Goal: Transaction & Acquisition: Obtain resource

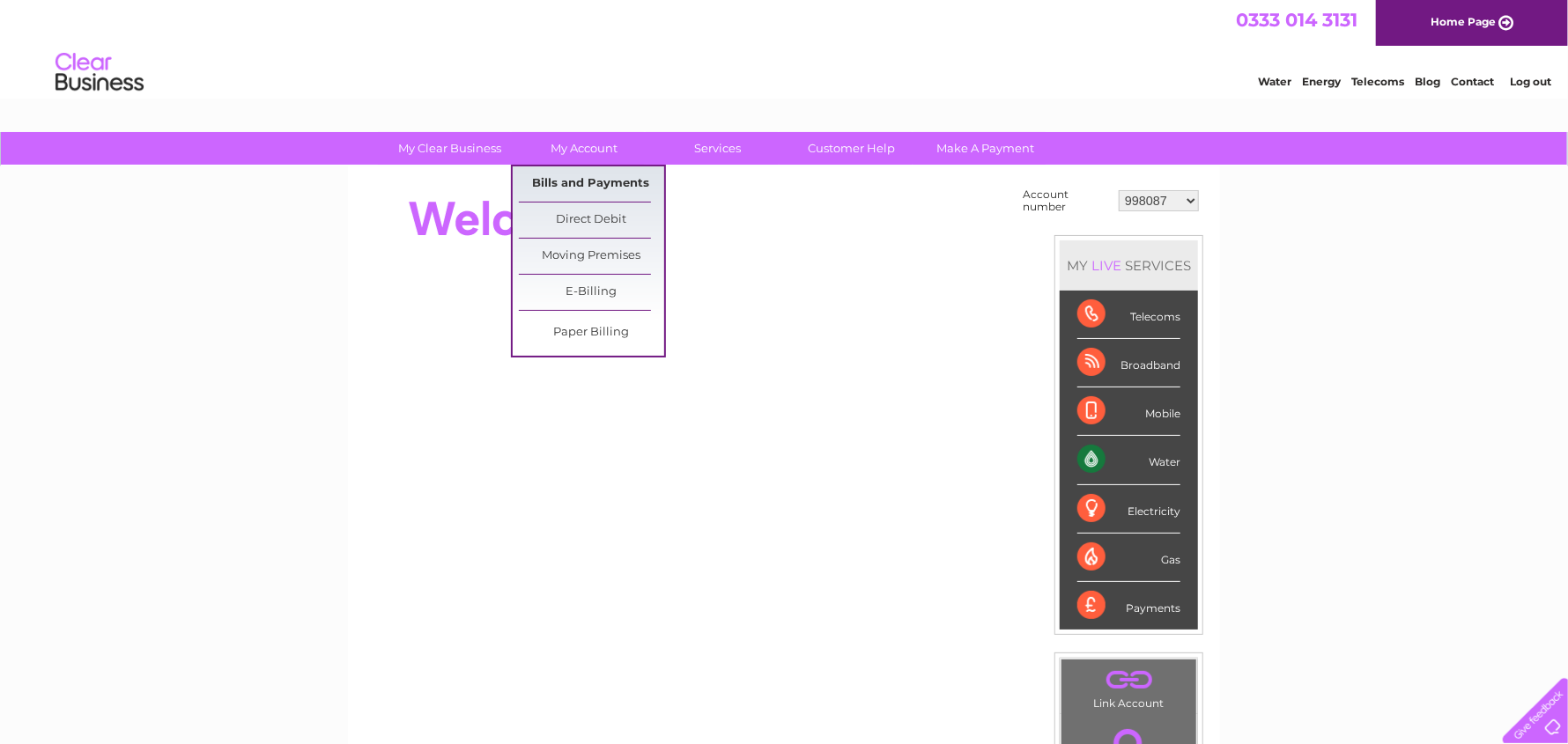
click at [574, 170] on link "Bills and Payments" at bounding box center [591, 184] width 146 height 35
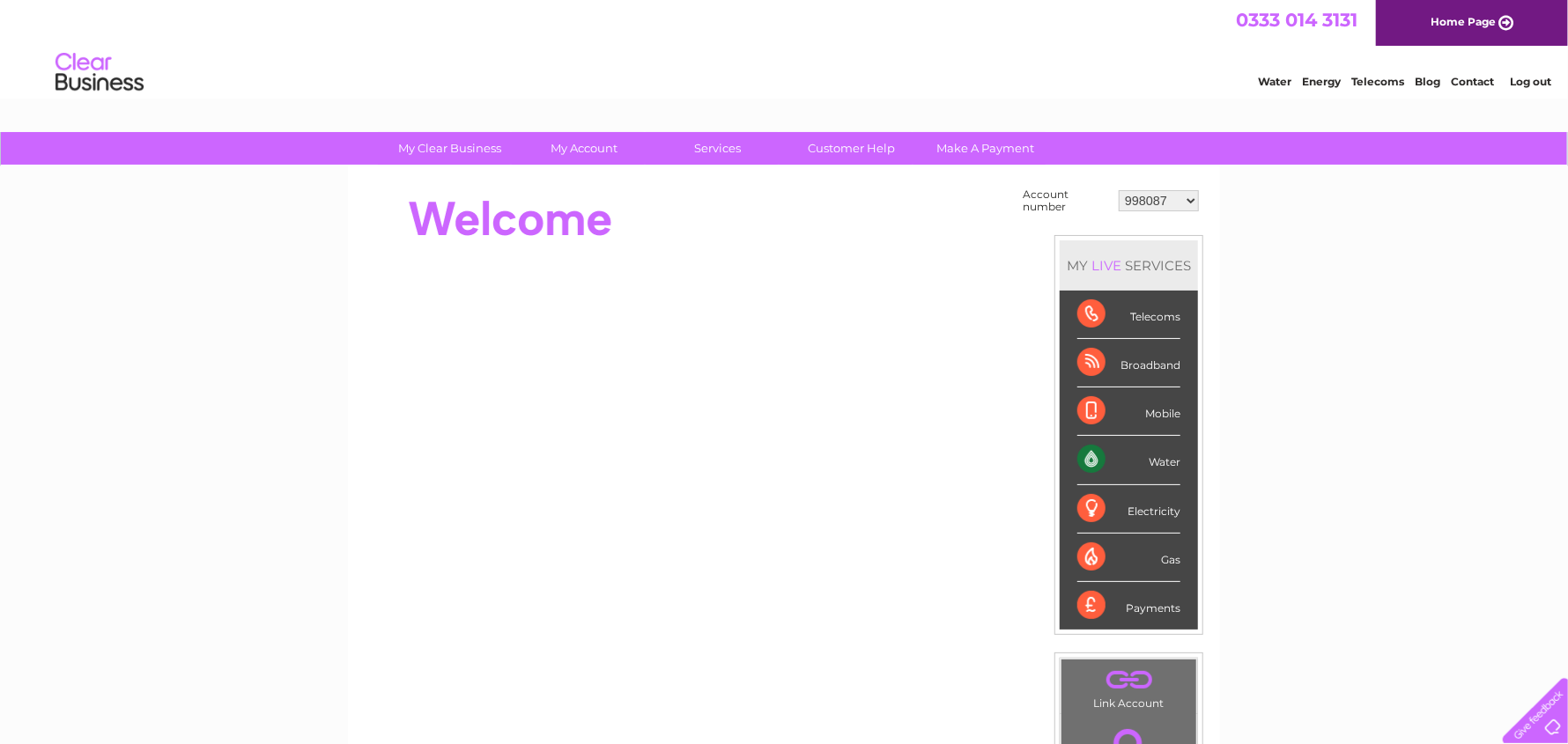
click at [1188, 204] on select "998087 30277024" at bounding box center [1159, 201] width 80 height 21
select select "30277024"
click at [1120, 190] on select "998087 30277024" at bounding box center [1159, 201] width 80 height 21
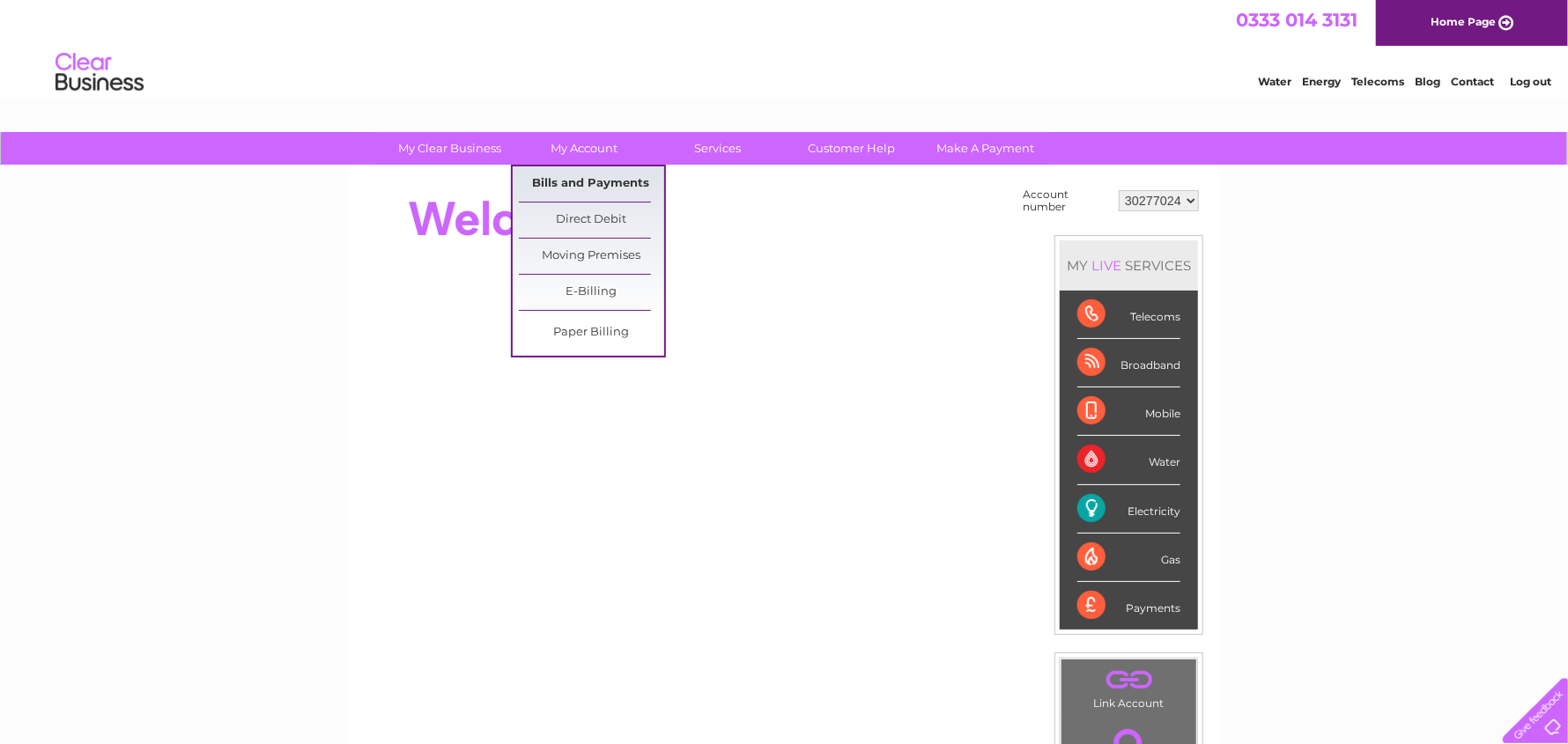
click at [583, 184] on link "Bills and Payments" at bounding box center [591, 184] width 146 height 35
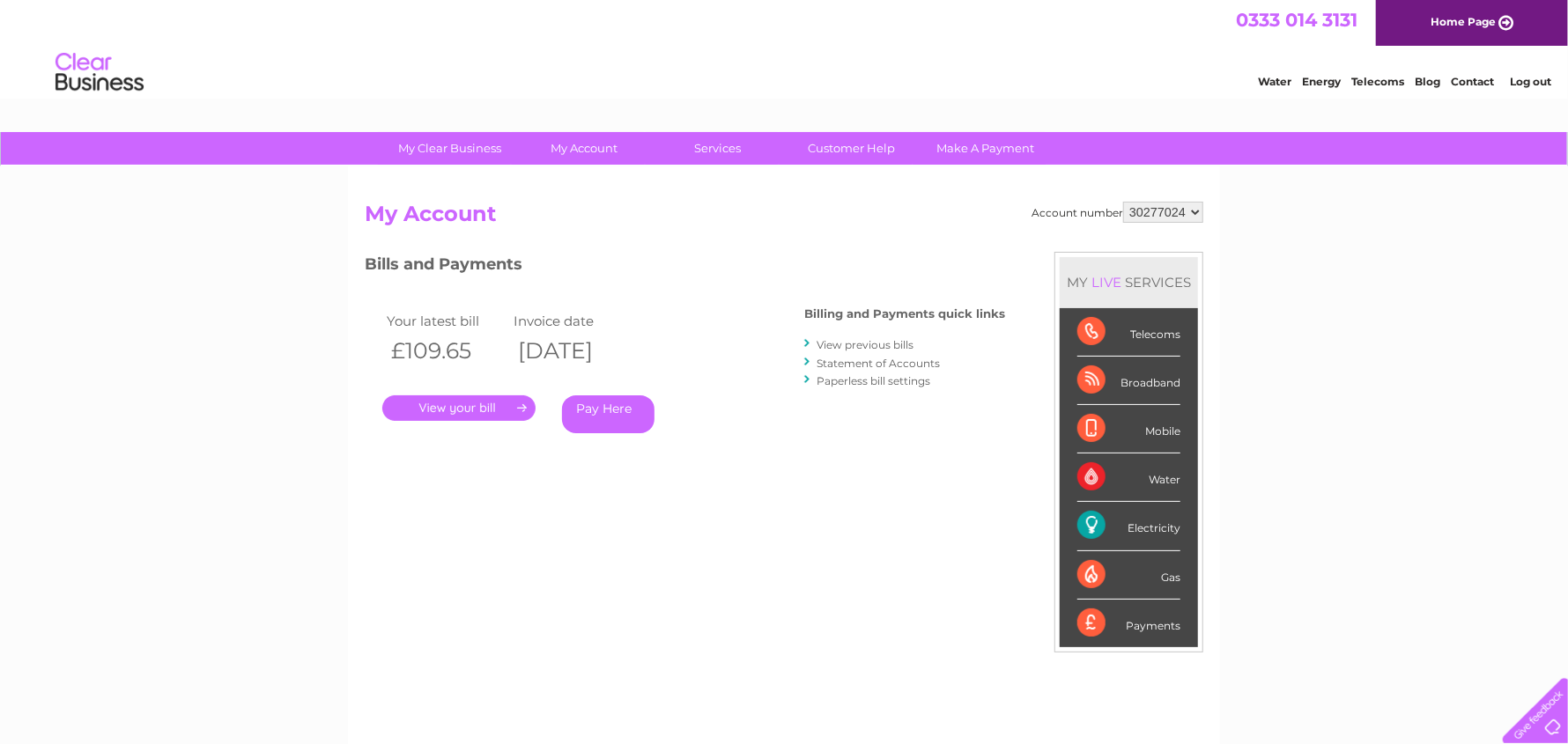
click at [499, 405] on link "." at bounding box center [459, 407] width 153 height 25
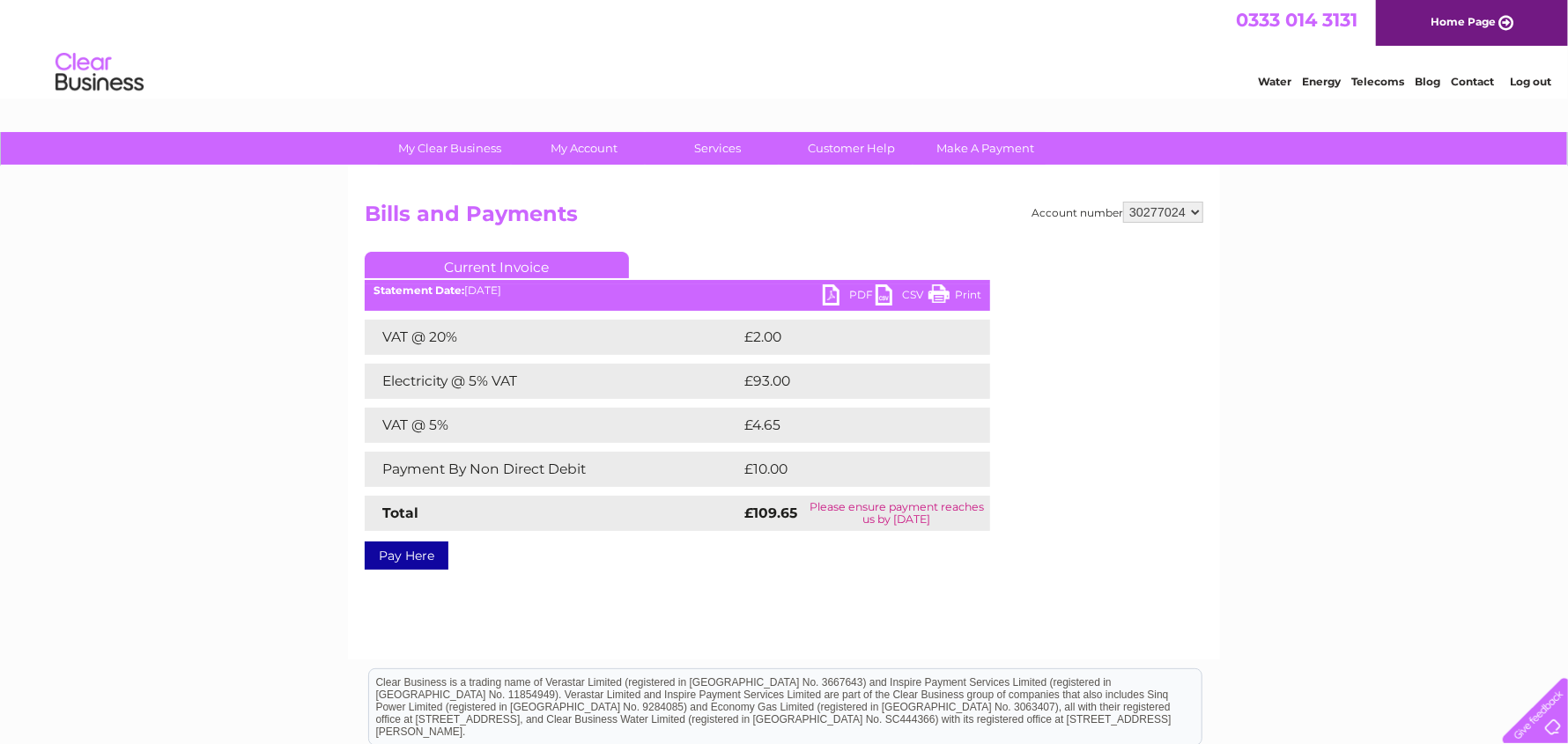
click at [832, 296] on link "PDF" at bounding box center [849, 297] width 53 height 25
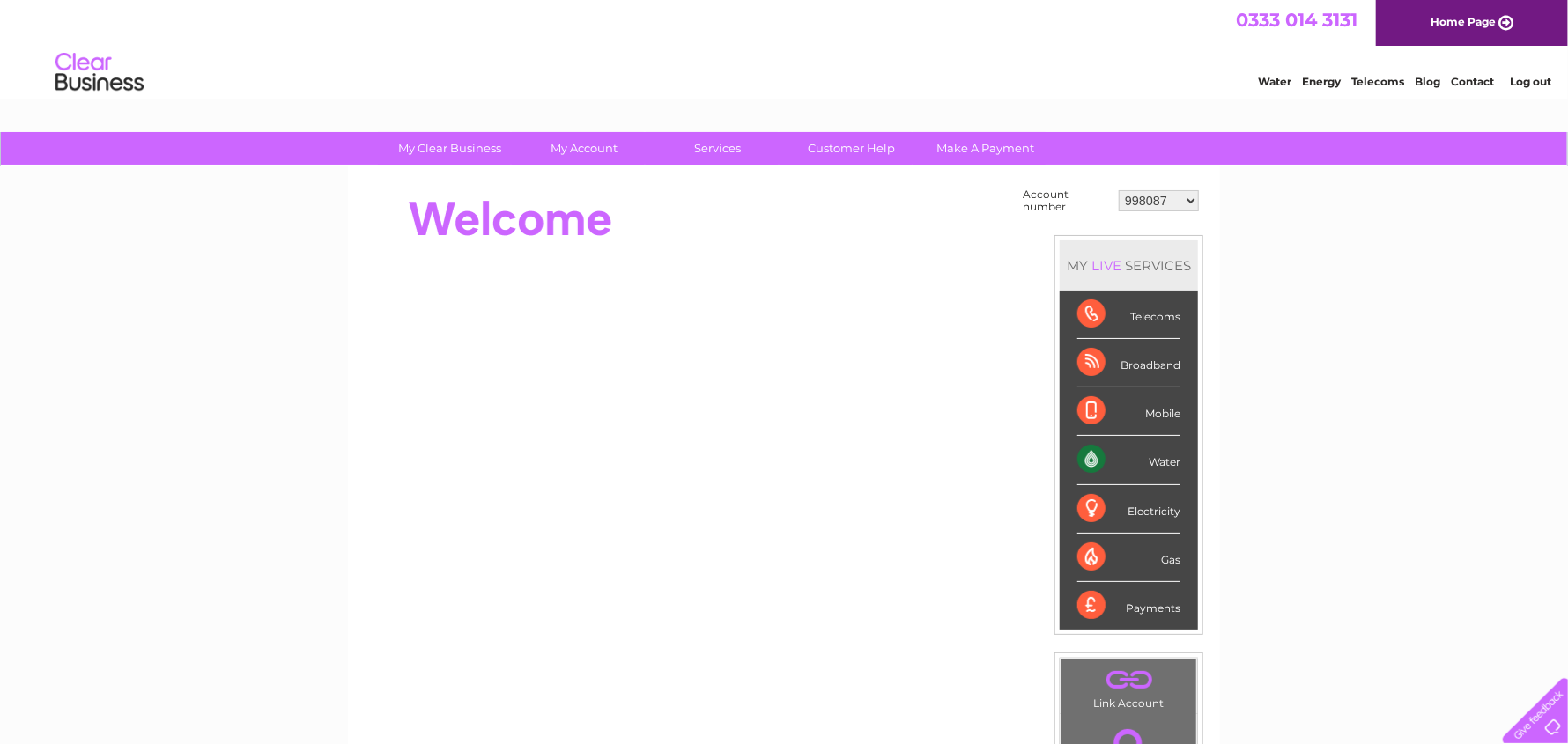
click at [1191, 203] on select "998087 30277024" at bounding box center [1159, 201] width 80 height 21
select select "30277024"
click at [1120, 190] on select "998087 30277024" at bounding box center [1159, 201] width 80 height 21
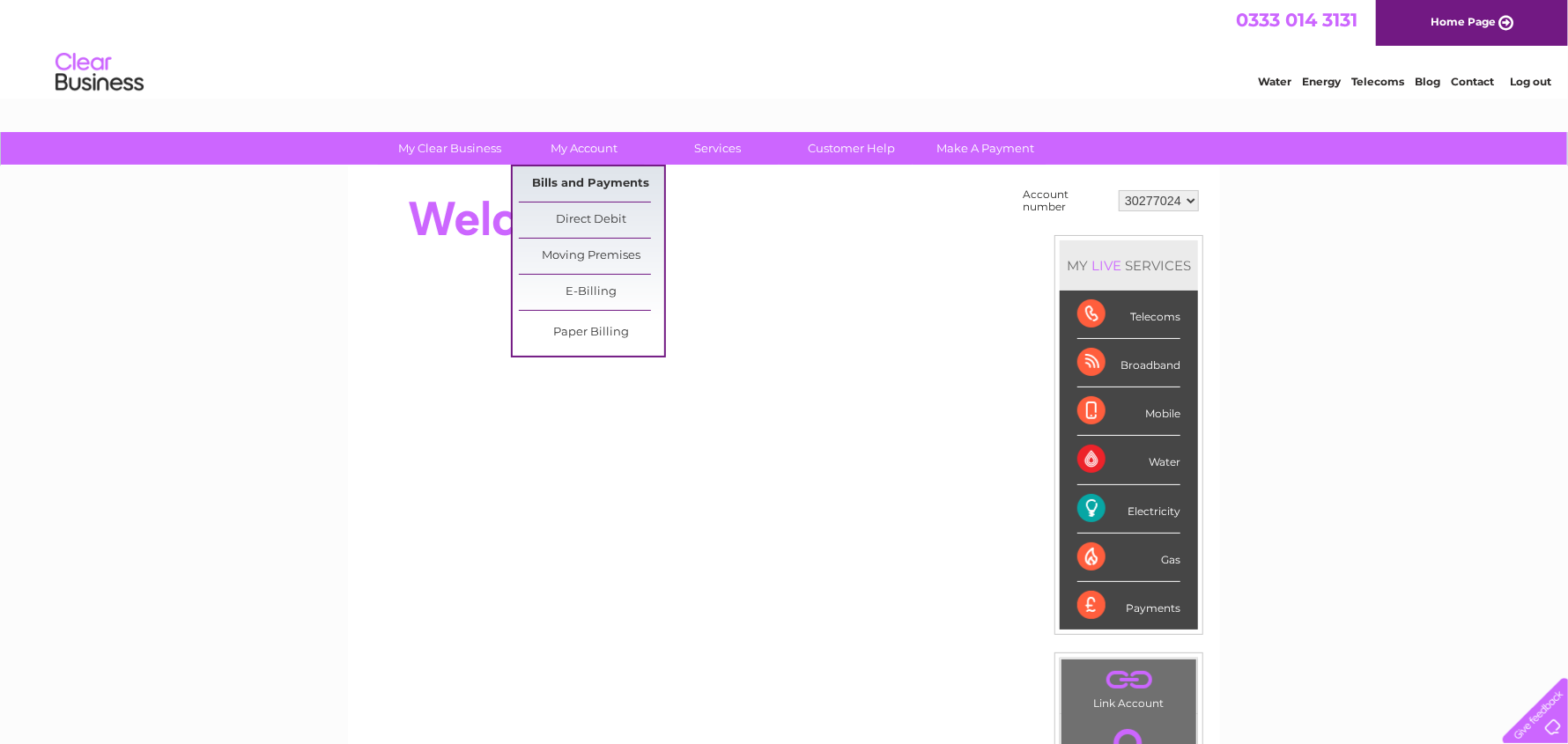
click at [569, 182] on link "Bills and Payments" at bounding box center [591, 184] width 146 height 35
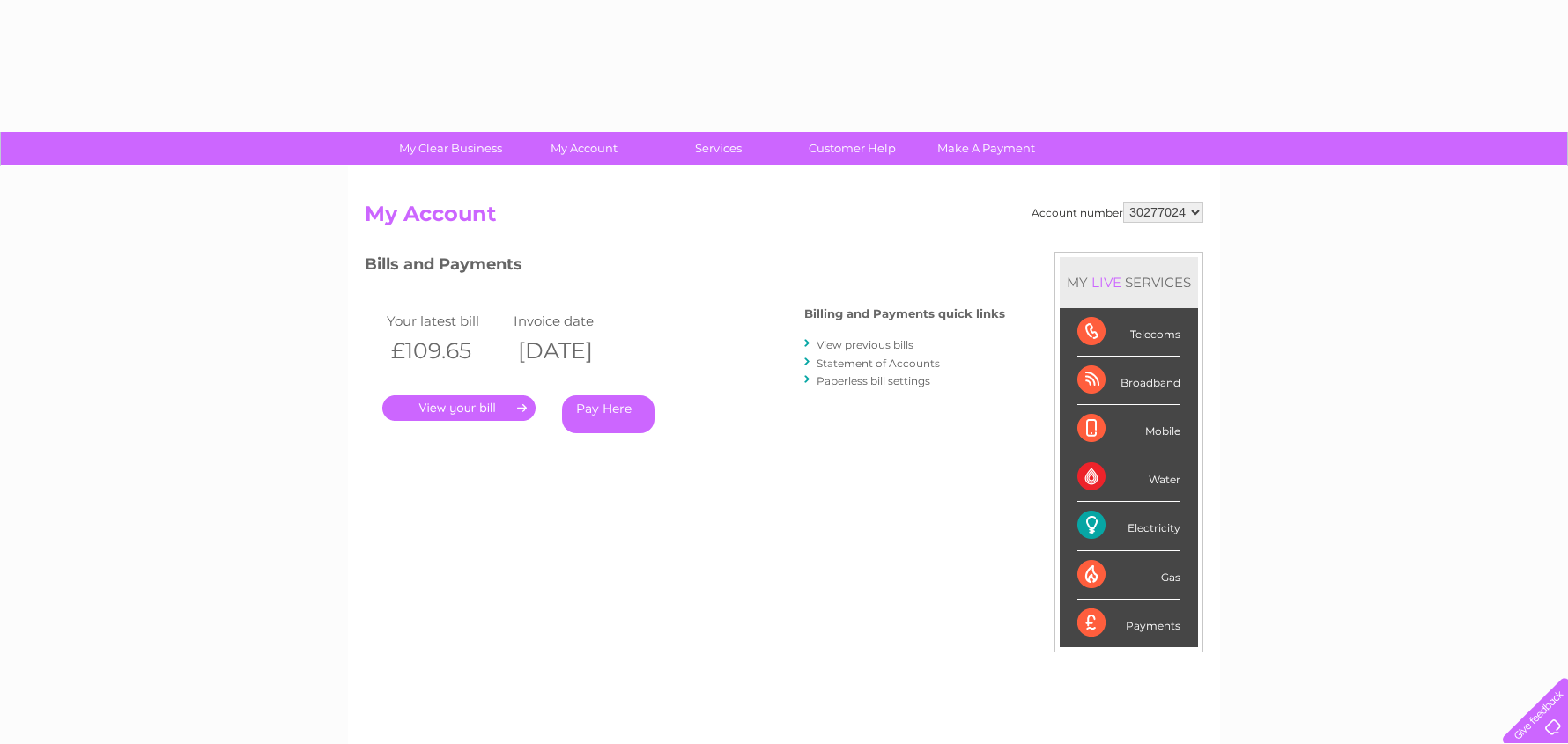
click at [609, 189] on div "Account number 998087 30277024 My Account MY LIVE SERVICES Telecoms Broadband M…" at bounding box center [784, 457] width 872 height 583
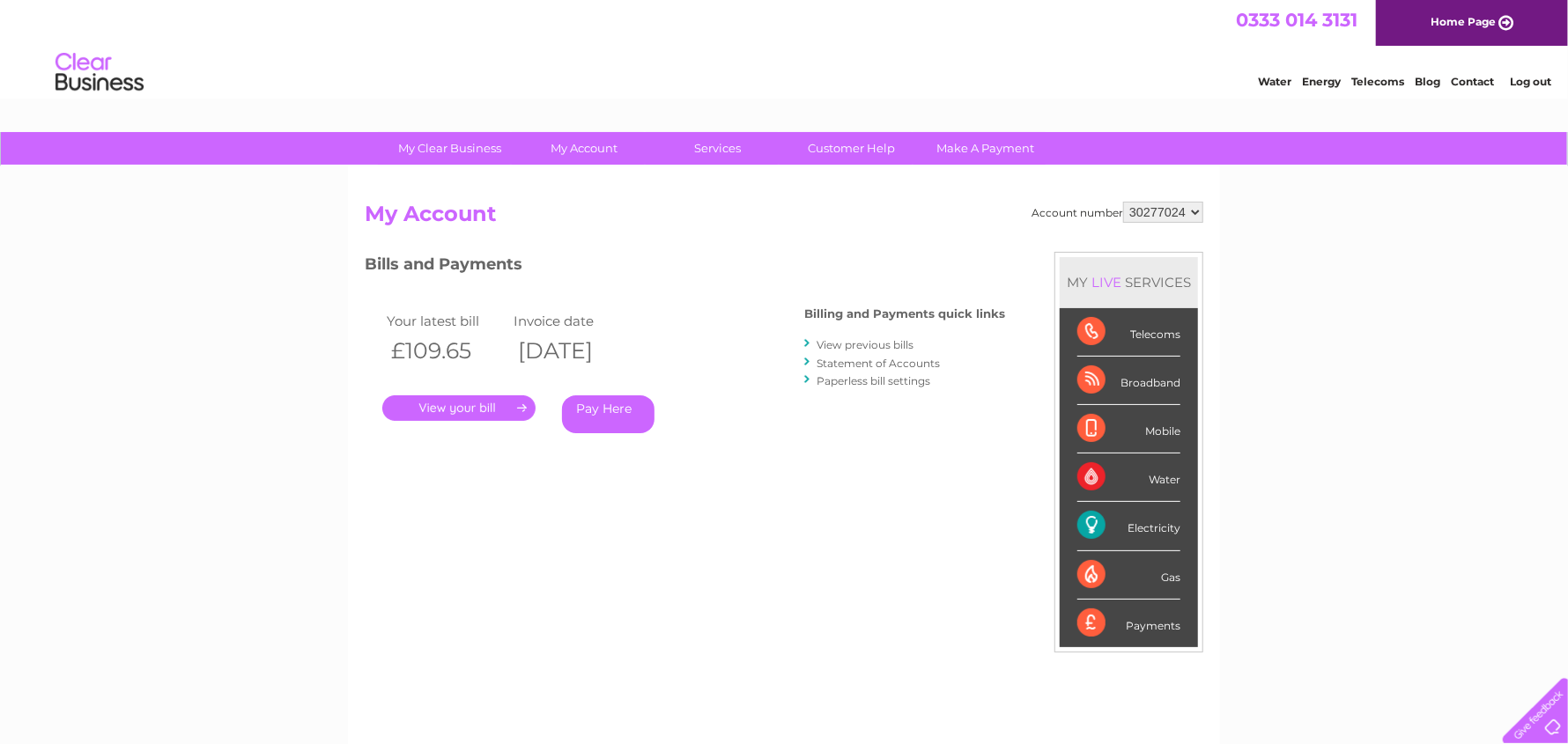
click at [481, 411] on link "." at bounding box center [459, 407] width 153 height 25
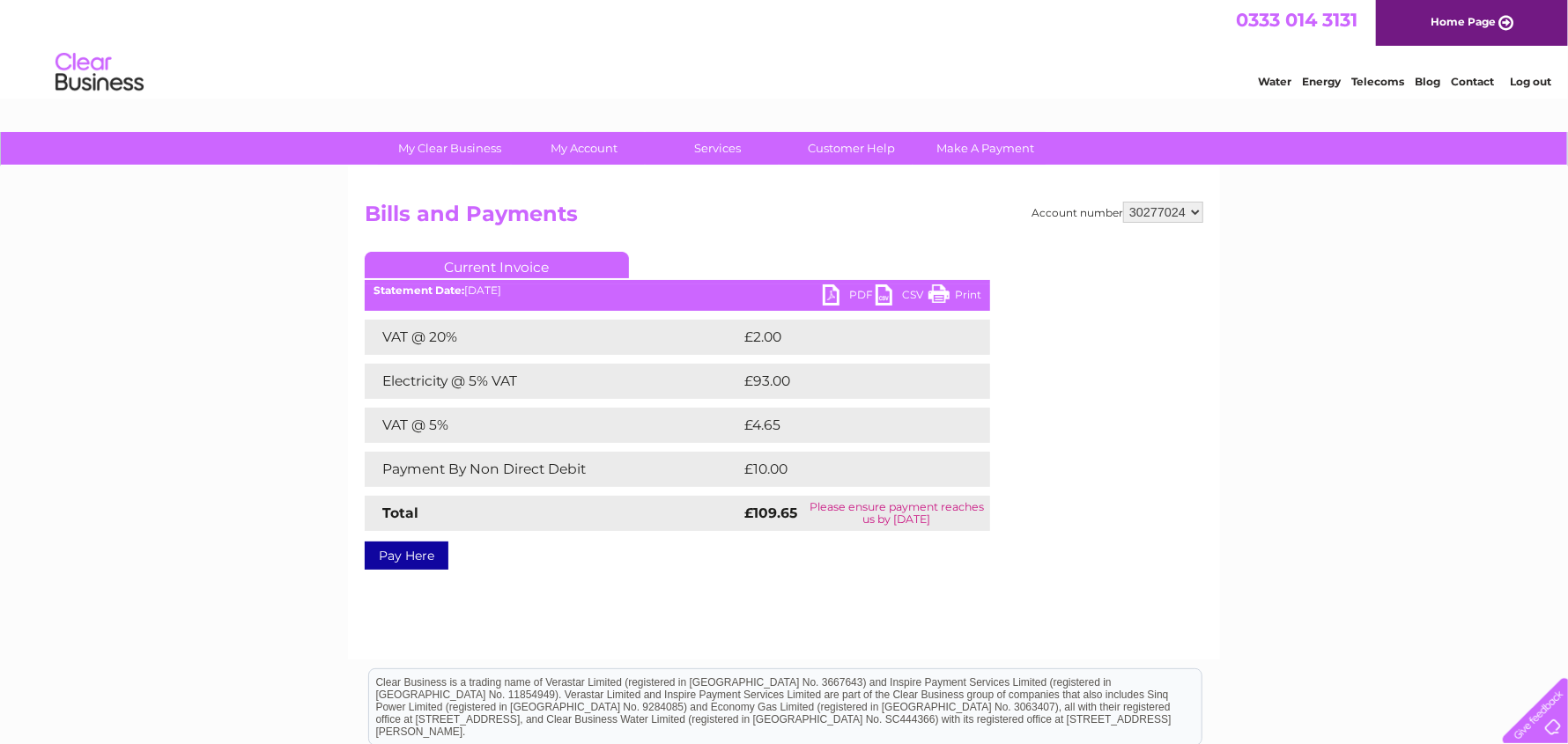
click at [835, 287] on link "PDF" at bounding box center [849, 297] width 53 height 25
